Goal: Navigation & Orientation: Find specific page/section

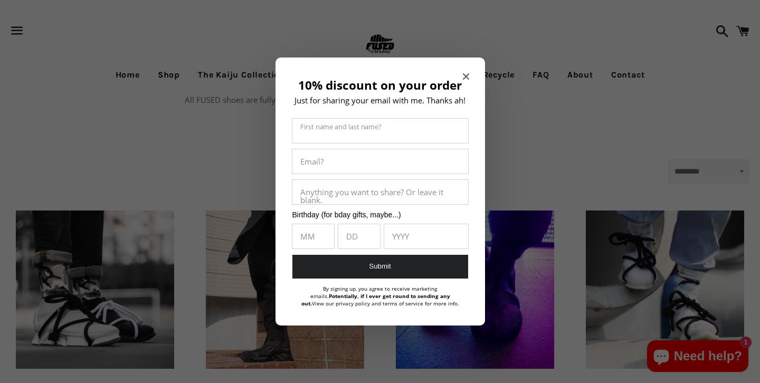
click at [469, 73] on icon "Close modal" at bounding box center [466, 76] width 6 height 6
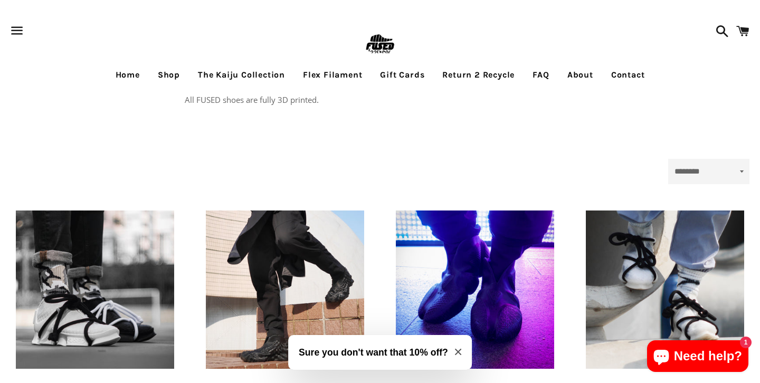
click at [172, 74] on link "Shop" at bounding box center [169, 75] width 38 height 26
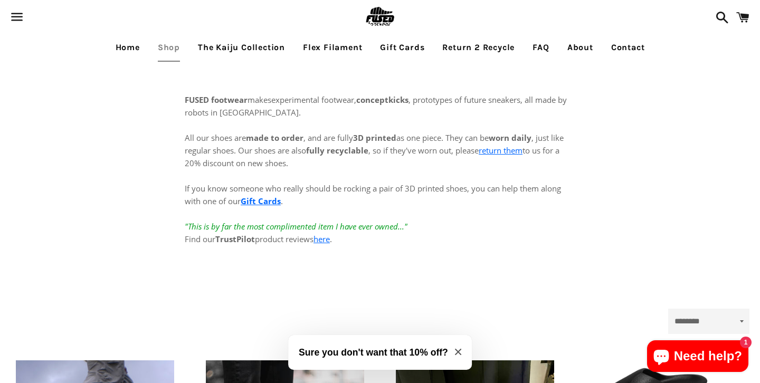
click at [124, 49] on link "Home" at bounding box center [128, 47] width 40 height 26
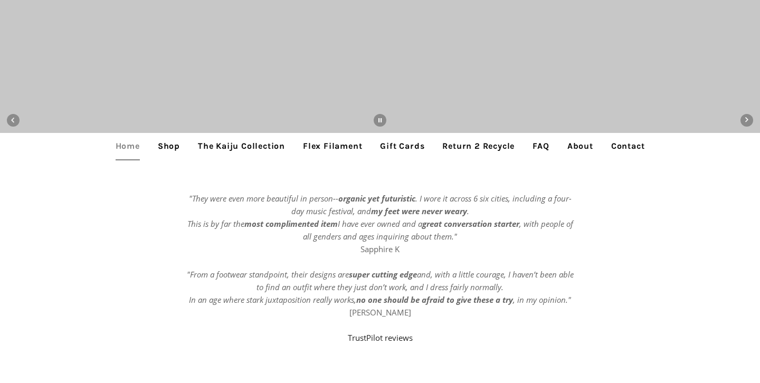
scroll to position [217, 0]
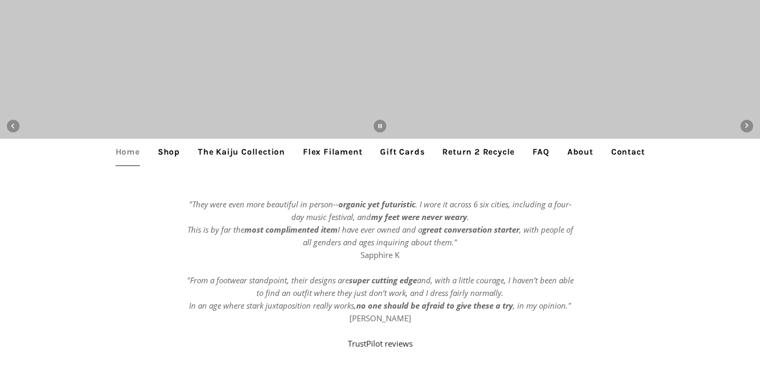
click at [218, 150] on link "The Kaiju Collection" at bounding box center [241, 152] width 103 height 26
